Goal: Navigation & Orientation: Find specific page/section

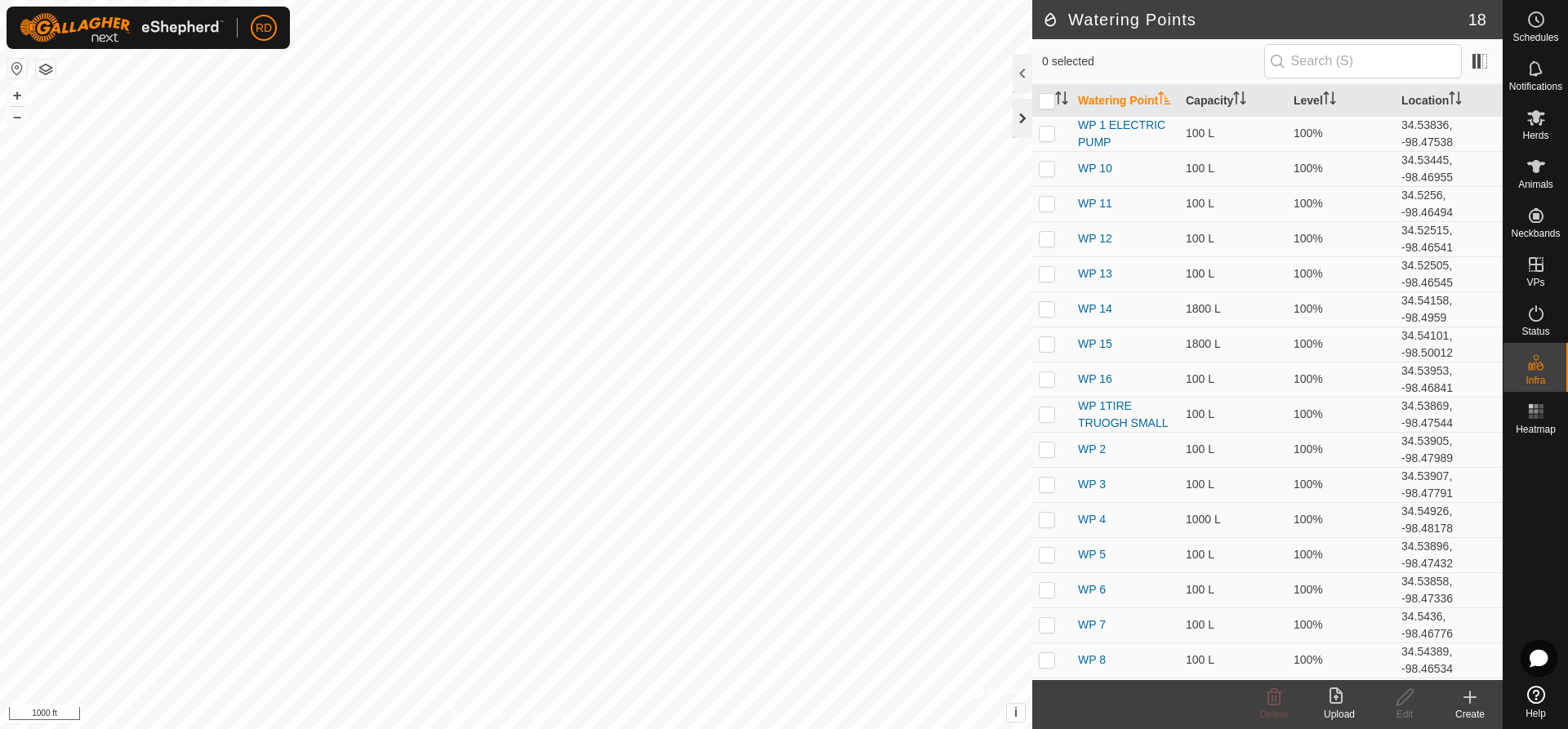
click at [1015, 117] on div at bounding box center [1022, 118] width 20 height 39
click at [1028, 116] on div at bounding box center [1022, 118] width 20 height 39
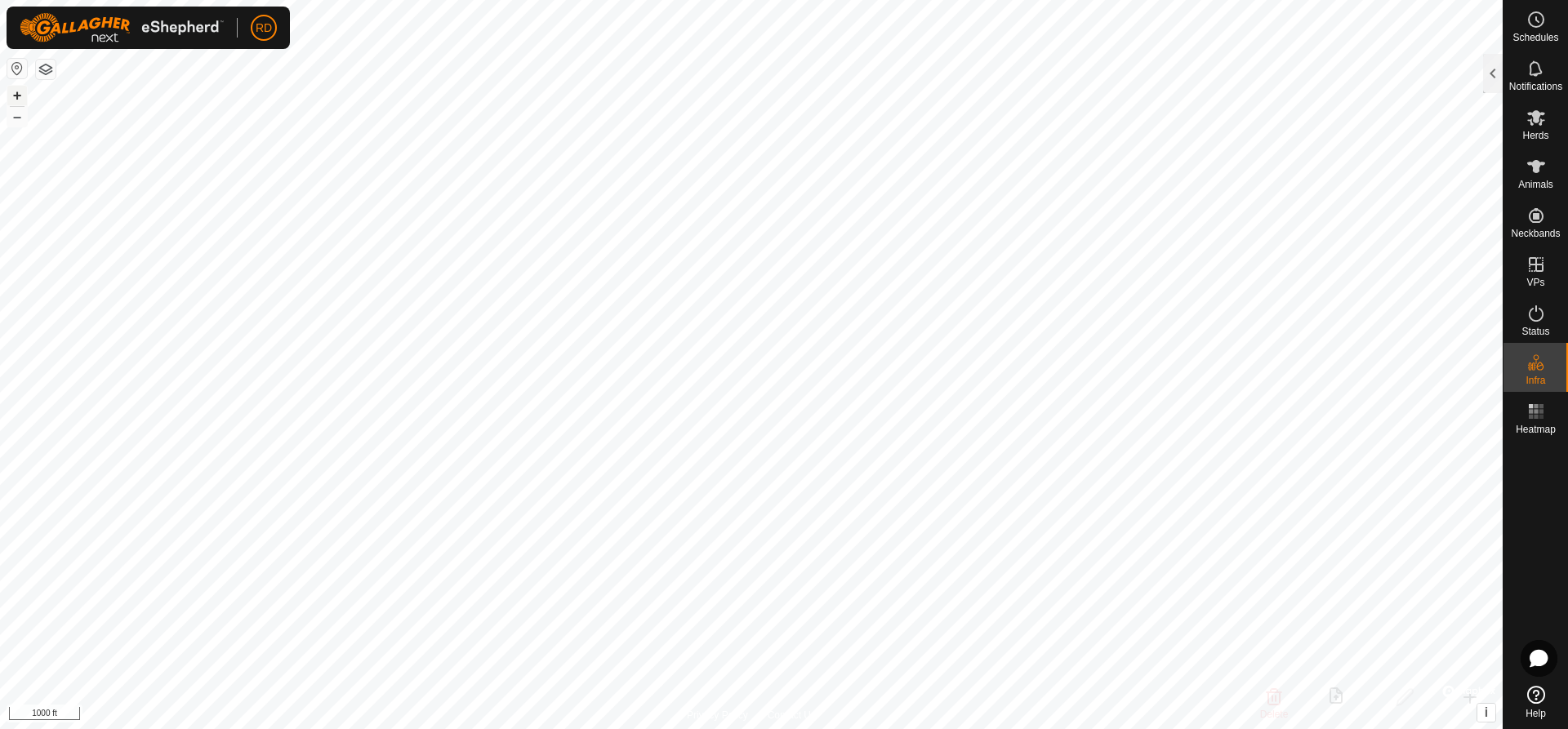
click at [15, 92] on button "+" at bounding box center [17, 95] width 20 height 20
click at [14, 91] on button "+" at bounding box center [17, 95] width 20 height 20
click at [15, 120] on button "–" at bounding box center [17, 116] width 20 height 20
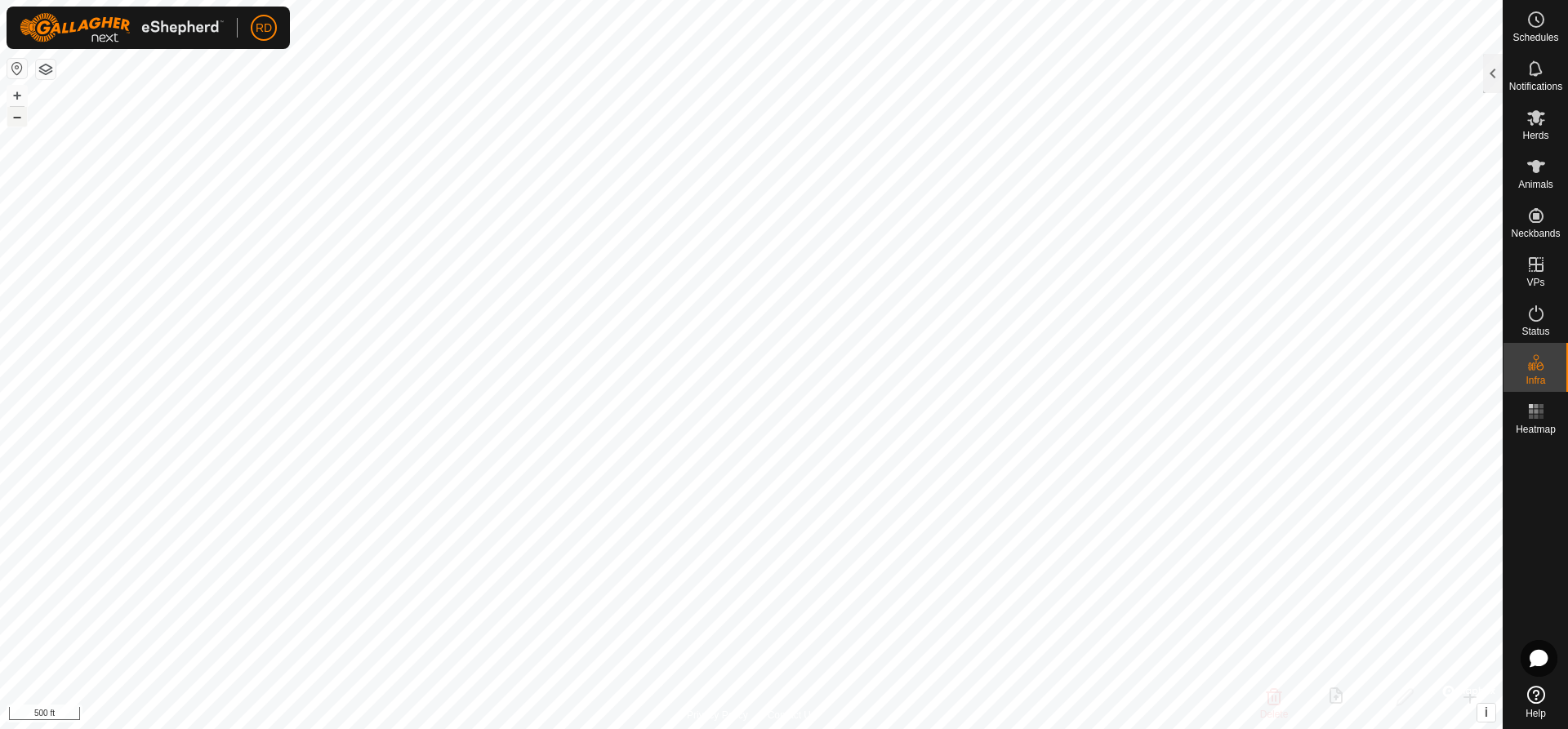
click at [15, 120] on button "–" at bounding box center [17, 116] width 20 height 20
click at [16, 89] on button "+" at bounding box center [17, 95] width 20 height 20
click at [17, 89] on button "+" at bounding box center [17, 95] width 20 height 20
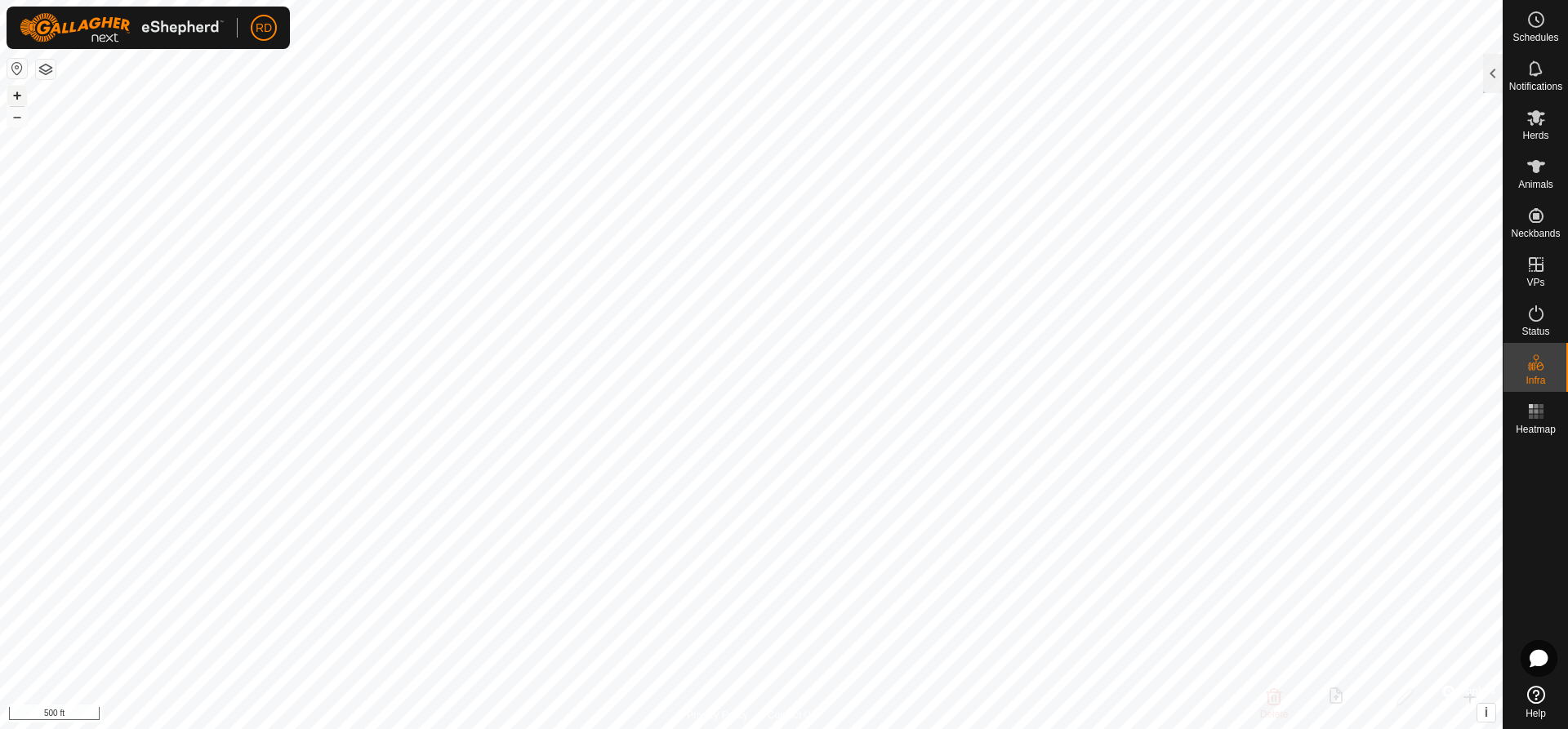
click at [18, 91] on button "+" at bounding box center [17, 95] width 20 height 20
click at [738, 0] on html "RD Schedules Notifications Herds Animals Neckbands VPs Status Infra Heatmap Hel…" at bounding box center [784, 364] width 1568 height 729
click at [741, 0] on html "RD Schedules Notifications Herds Animals Neckbands VPs Status Infra Heatmap Hel…" at bounding box center [784, 364] width 1568 height 729
